Goal: Task Accomplishment & Management: Use online tool/utility

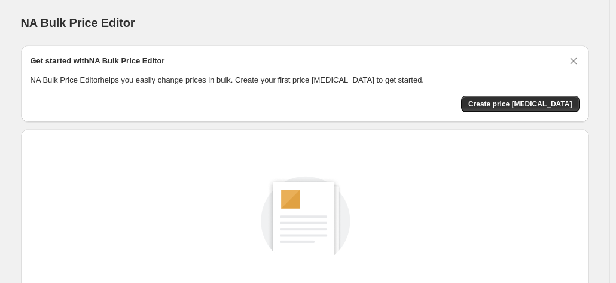
scroll to position [164, 0]
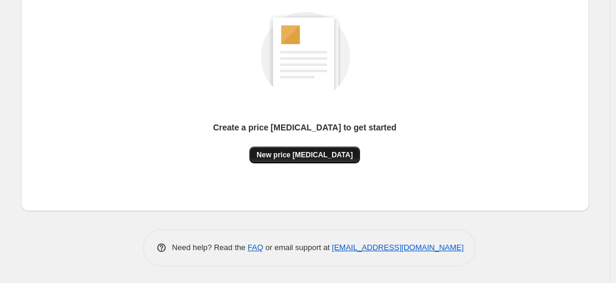
click at [304, 148] on button "New price change job" at bounding box center [304, 154] width 111 height 17
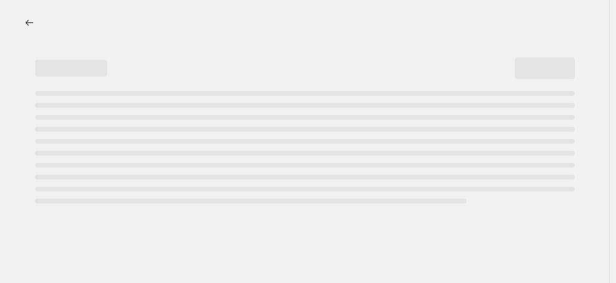
select select "percentage"
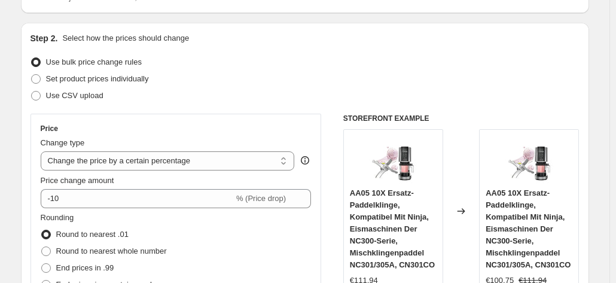
scroll to position [179, 0]
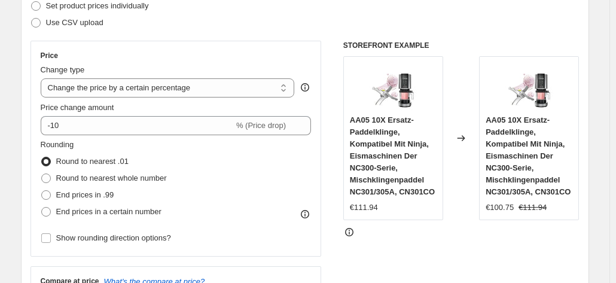
click at [143, 136] on div "Price Change type Change the price to a certain amount Change the price by a ce…" at bounding box center [176, 148] width 271 height 195
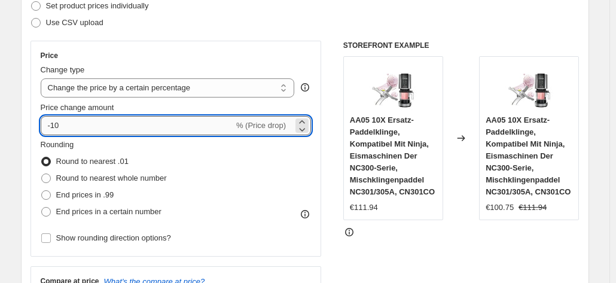
click at [135, 127] on input "-10" at bounding box center [137, 125] width 193 height 19
type input "-1"
type input "-30"
click at [200, 161] on div "Rounding Round to nearest .01 Round to nearest whole number End prices in .99 E…" at bounding box center [176, 179] width 271 height 81
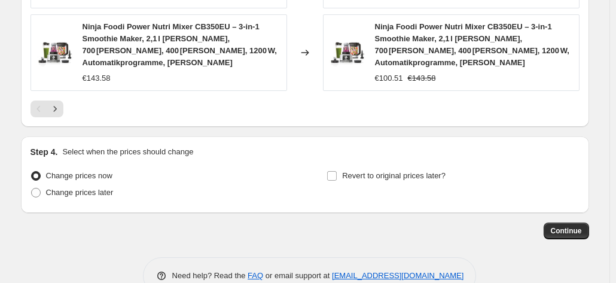
scroll to position [1000, 0]
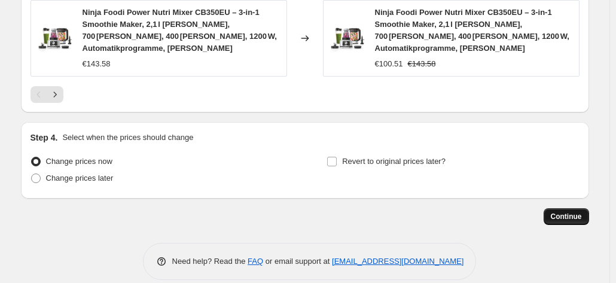
click at [578, 208] on button "Continue" at bounding box center [565, 216] width 45 height 17
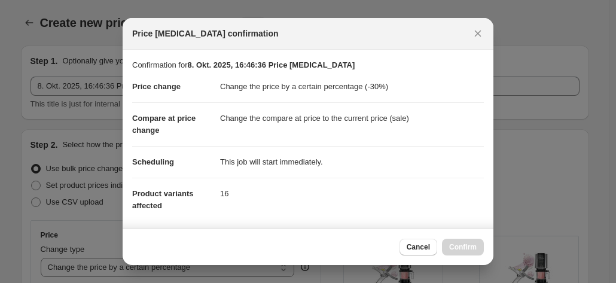
scroll to position [0, 0]
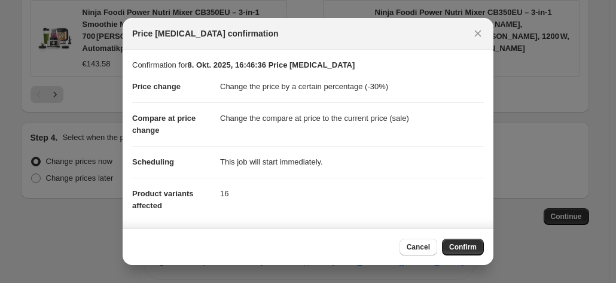
click at [480, 252] on button "Confirm" at bounding box center [463, 246] width 42 height 17
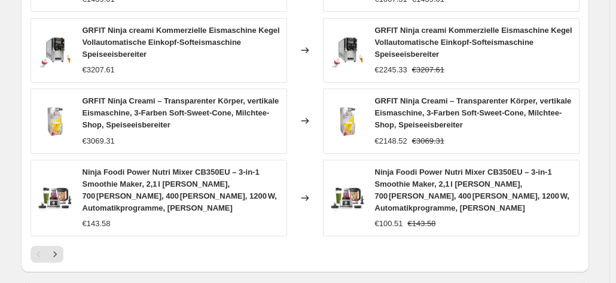
scroll to position [1060, 0]
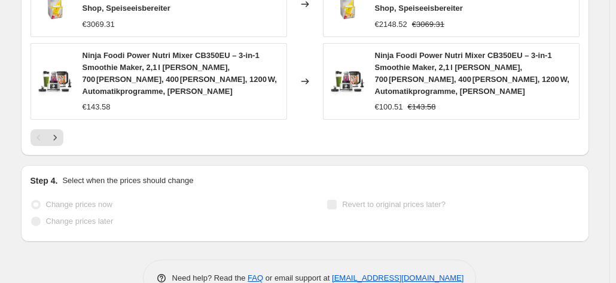
select select "percentage"
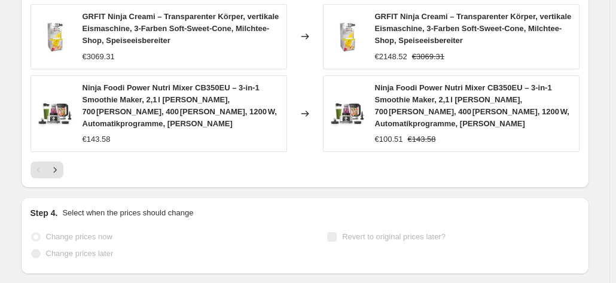
scroll to position [0, 0]
